Goal: Information Seeking & Learning: Learn about a topic

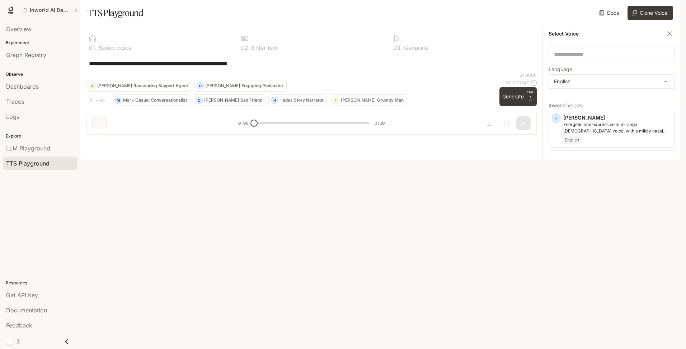
click at [271, 106] on div "H" at bounding box center [274, 99] width 6 height 11
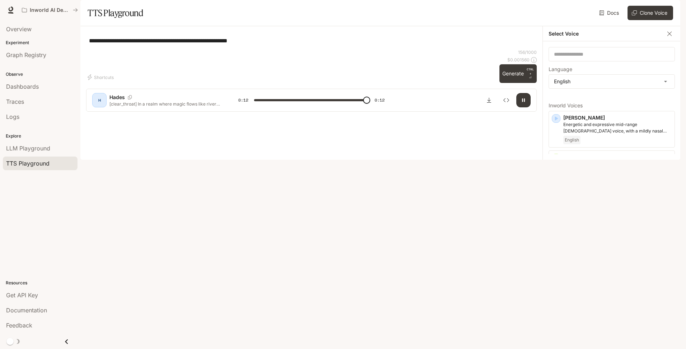
type input "*"
click at [505, 102] on icon "Inspect" at bounding box center [507, 100] width 6 height 4
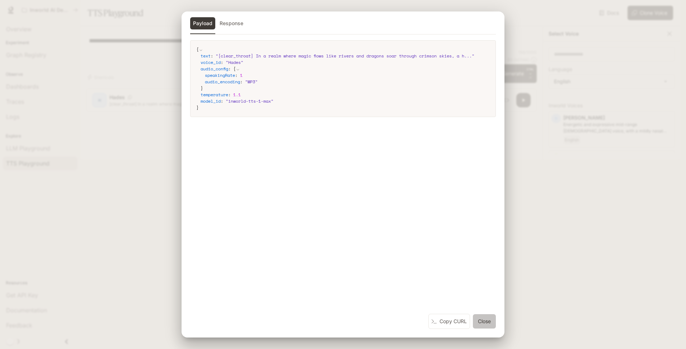
click at [493, 254] on button "Close" at bounding box center [484, 321] width 23 height 14
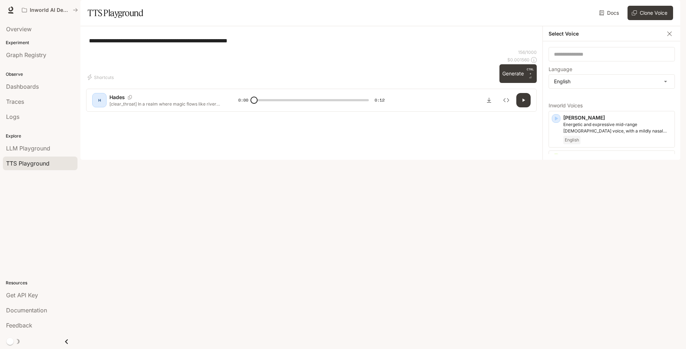
click at [548, 8] on span "Documentation" at bounding box center [638, 10] width 36 height 9
